Goal: Transaction & Acquisition: Purchase product/service

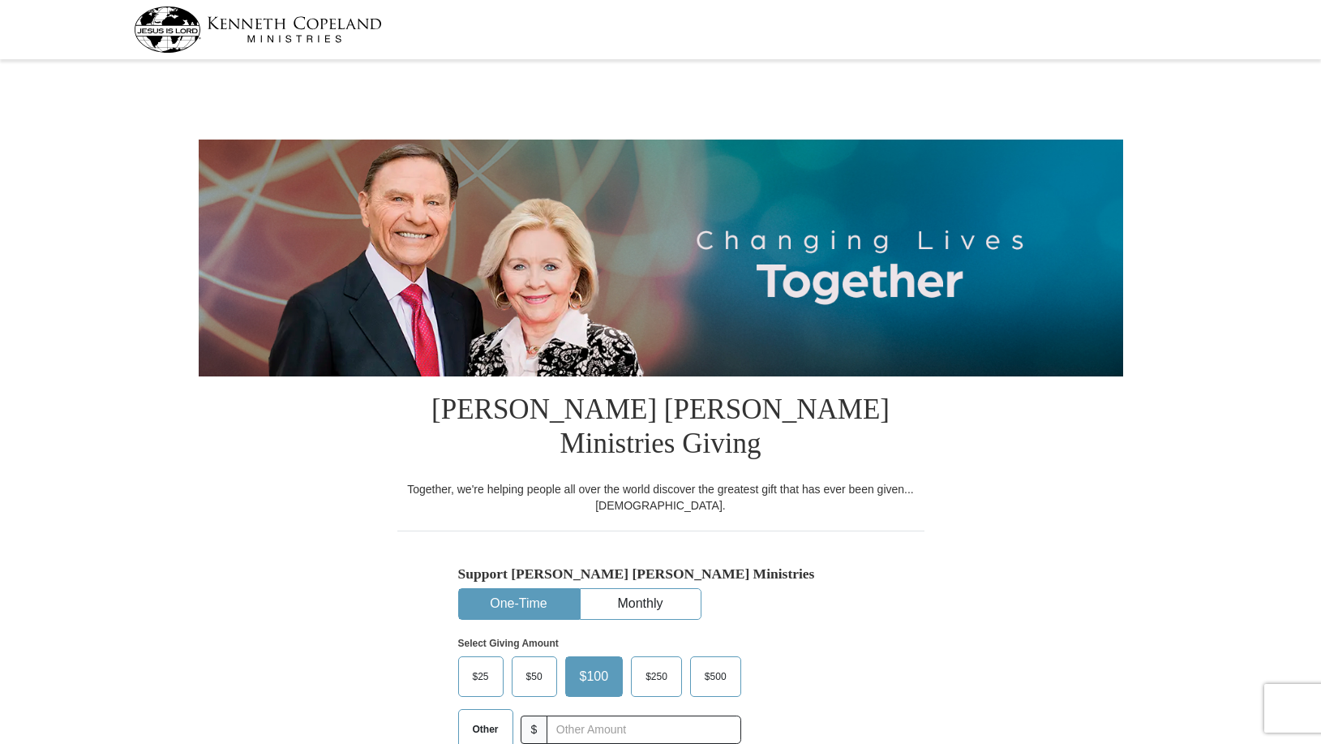
select select "CT"
click at [480, 717] on span "Other" at bounding box center [486, 729] width 42 height 24
click at [0, 0] on input "Other" at bounding box center [0, 0] width 0 height 0
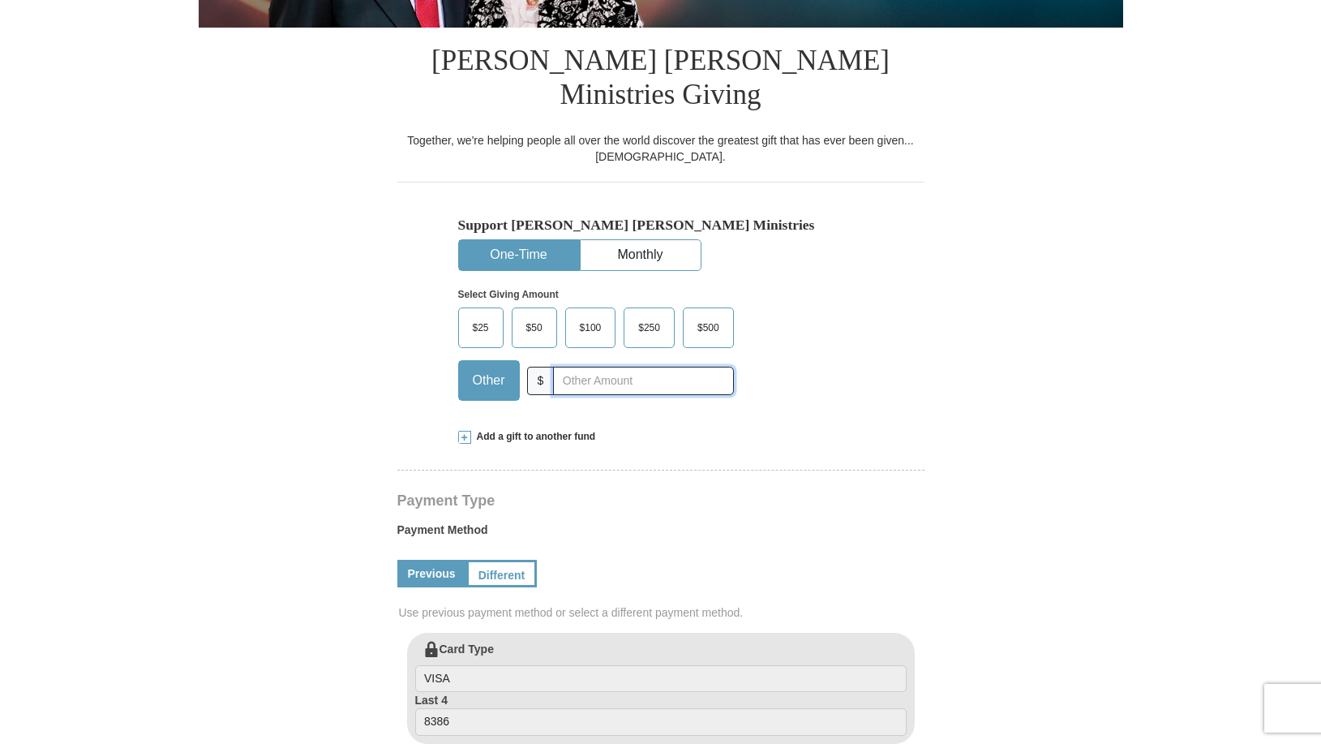
scroll to position [384, 0]
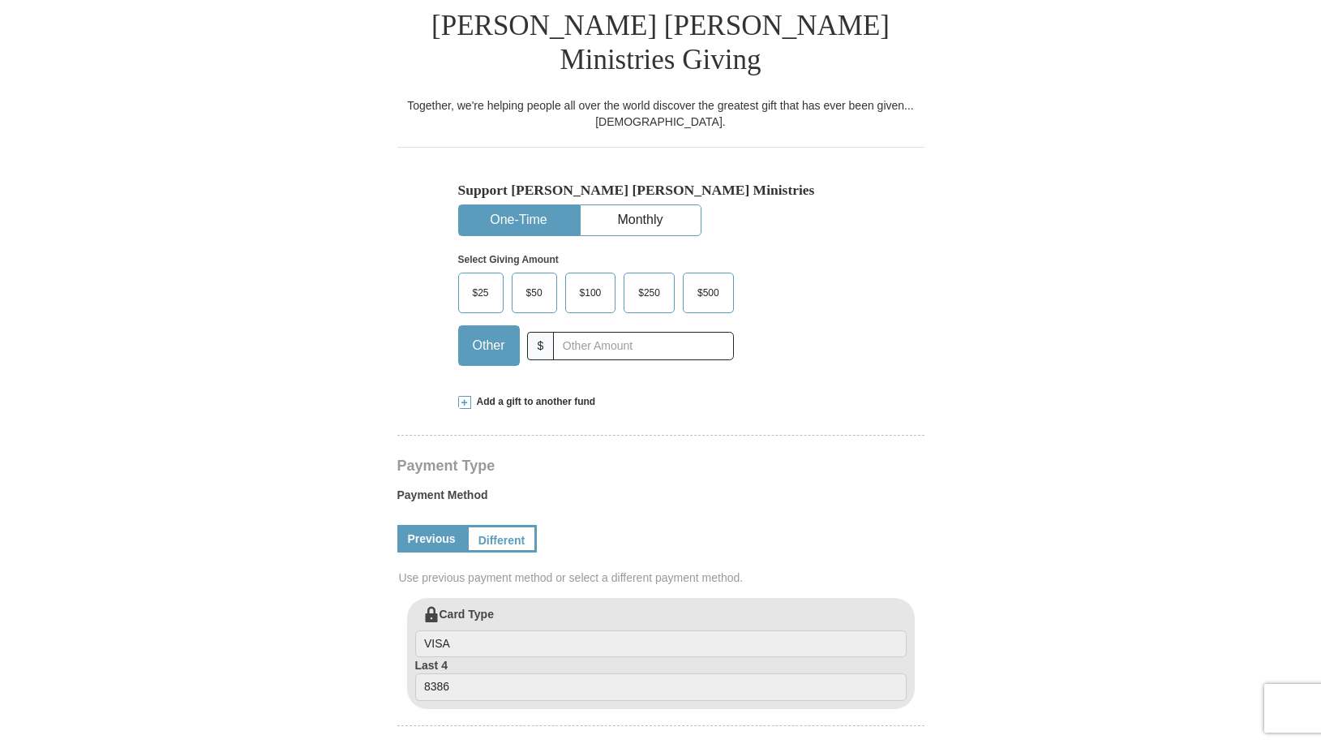
click at [549, 395] on span "Add a gift to another fund" at bounding box center [533, 402] width 125 height 14
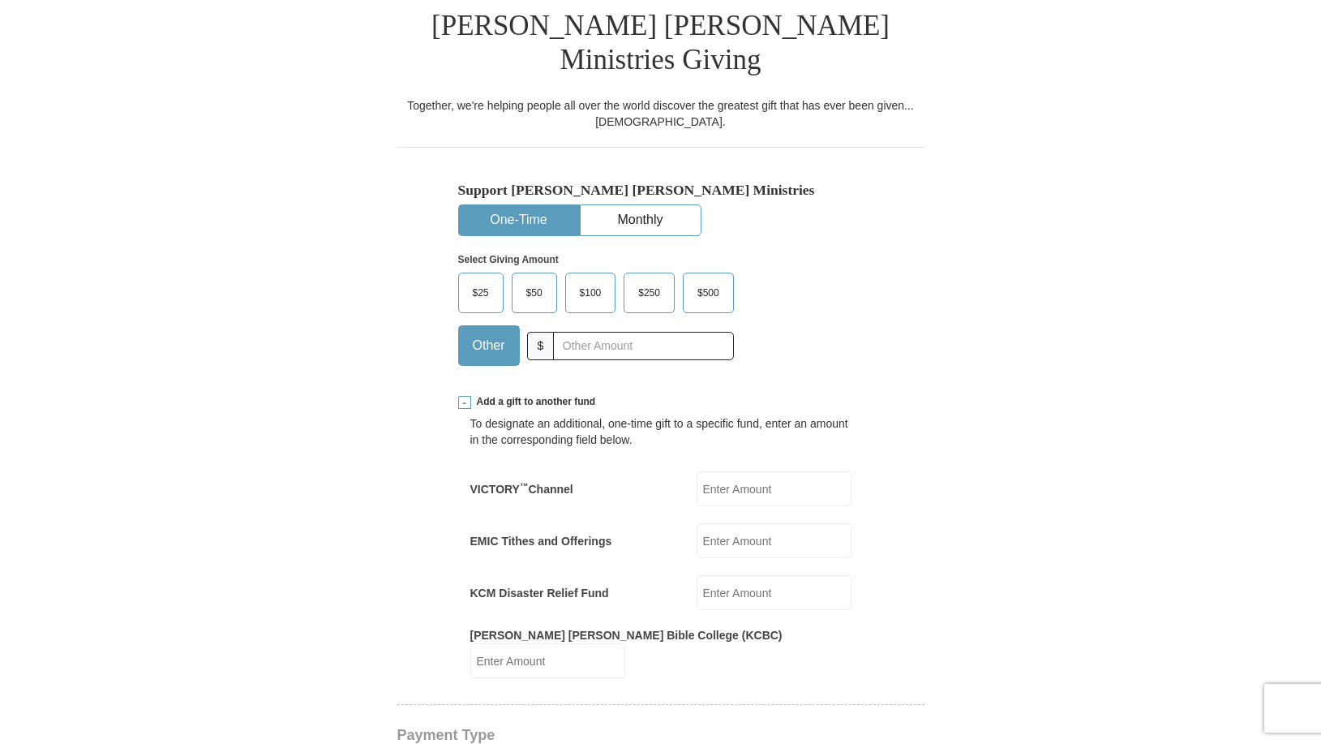
click at [563, 533] on label "EMIC Tithes and Offerings" at bounding box center [541, 541] width 142 height 16
click at [697, 523] on input "EMIC Tithes and Offerings" at bounding box center [774, 540] width 155 height 35
type input "2"
type input "191."
click at [575, 332] on input "text" at bounding box center [643, 346] width 180 height 28
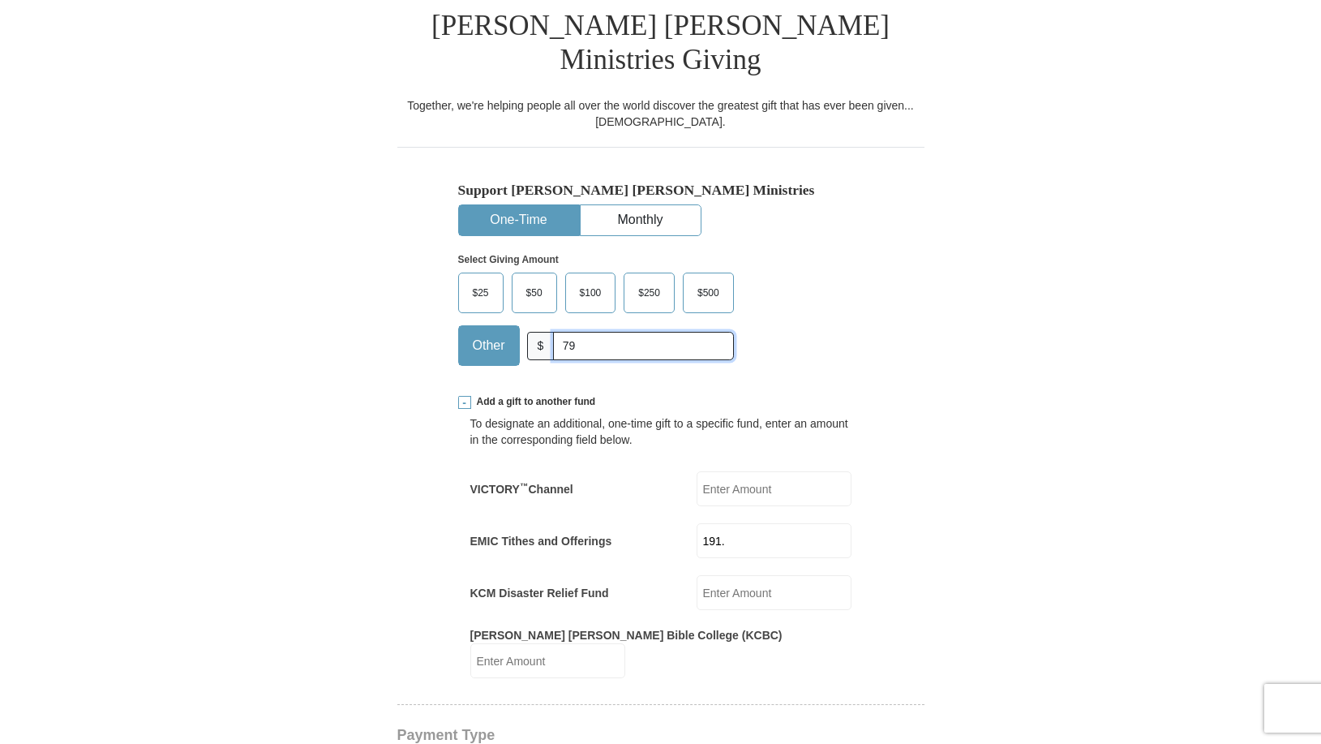
type input "7"
click at [568, 332] on input "69." at bounding box center [643, 346] width 180 height 28
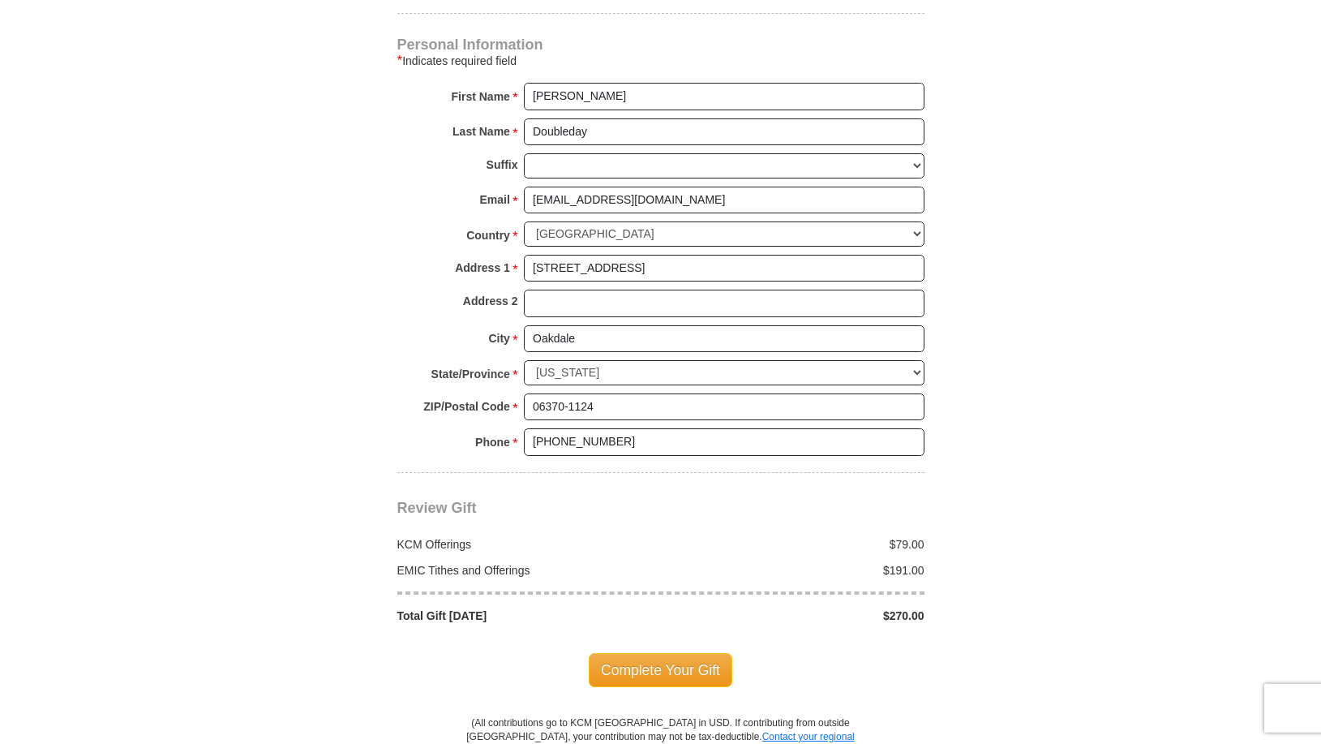
scroll to position [1368, 0]
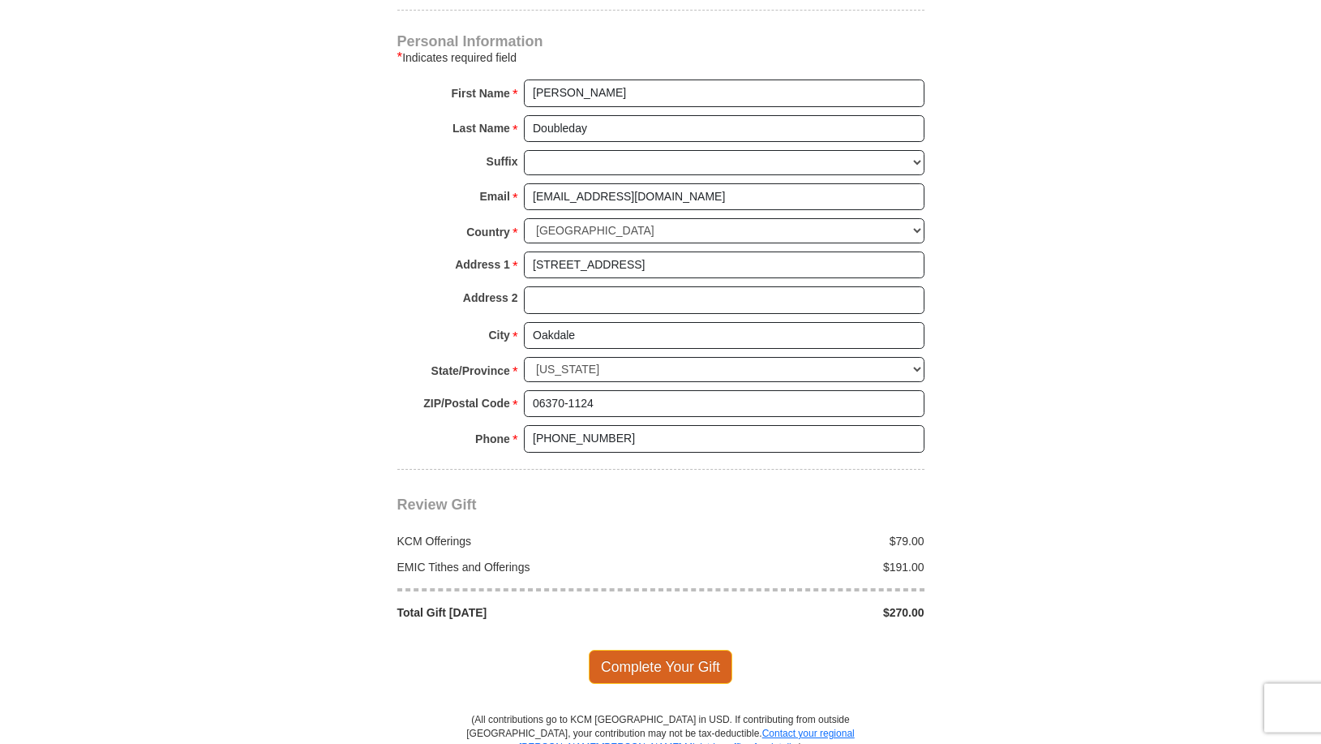
type input "79."
click at [706, 650] on span "Complete Your Gift" at bounding box center [661, 667] width 144 height 34
